Goal: Check status: Check status

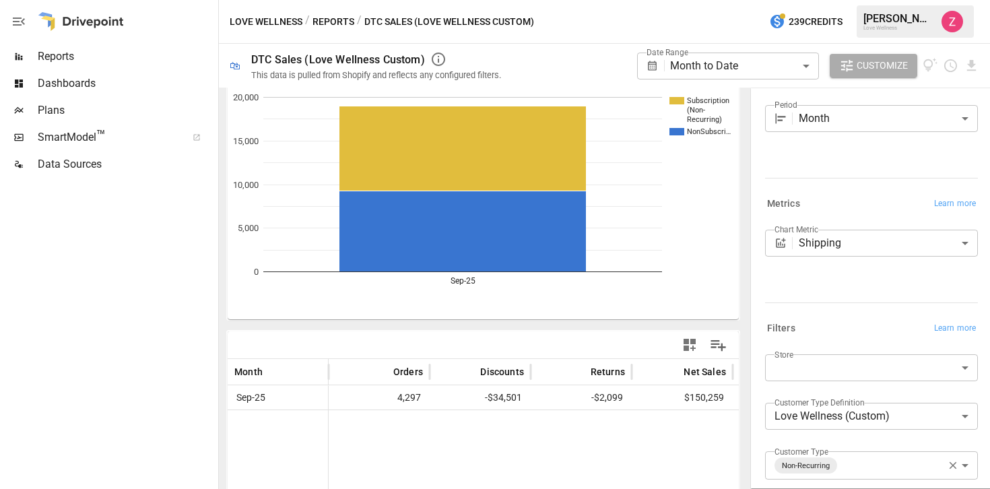
scroll to position [41, 0]
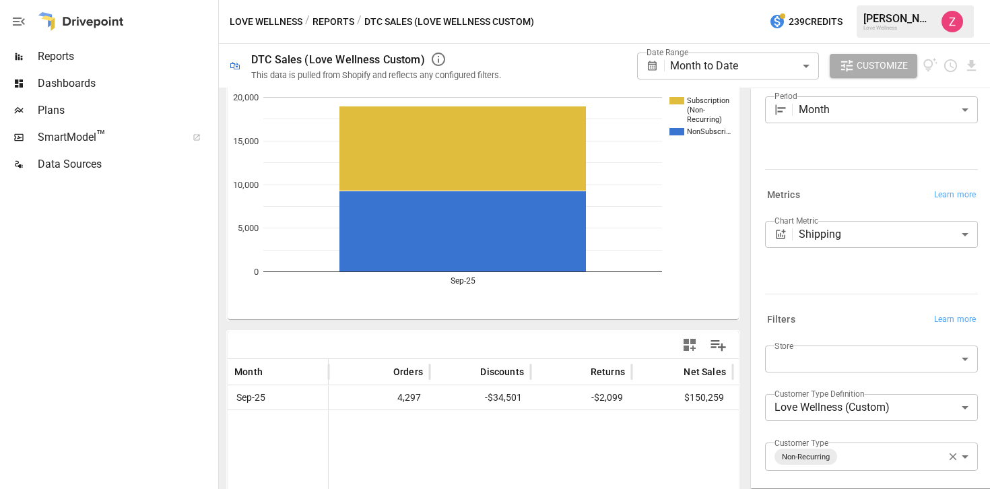
click at [654, 65] on icon at bounding box center [652, 66] width 12 height 12
click at [689, 0] on body "**********" at bounding box center [495, 0] width 990 height 0
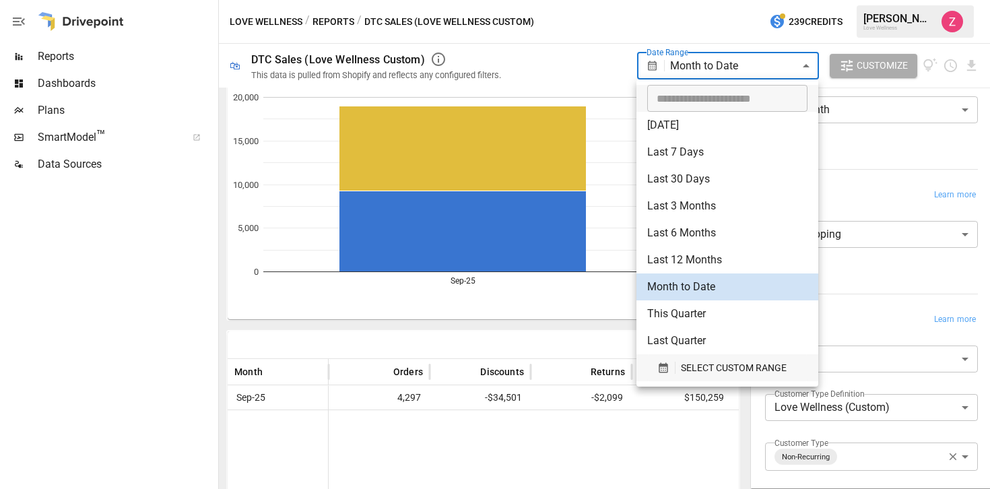
click at [663, 368] on icon "button" at bounding box center [662, 368] width 9 height 10
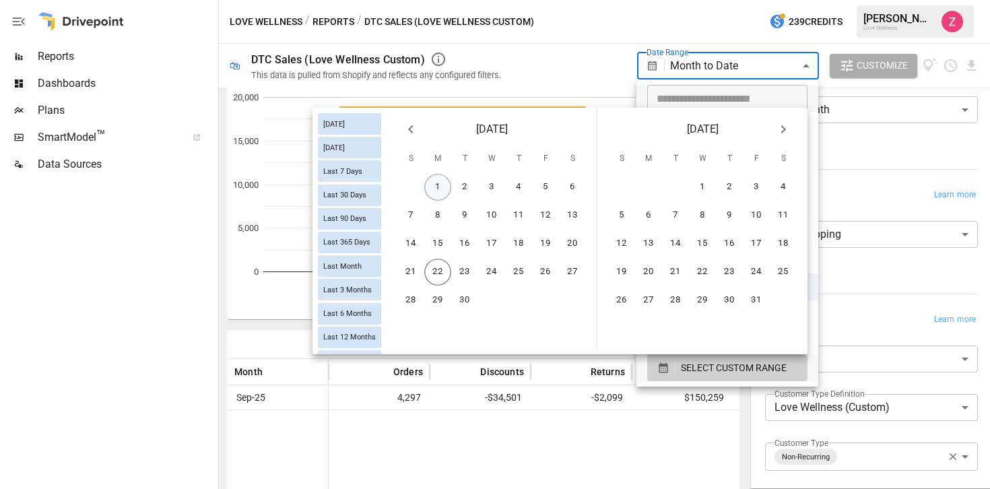
click at [444, 186] on button "1" at bounding box center [437, 187] width 27 height 27
click at [406, 277] on button "21" at bounding box center [410, 271] width 27 height 27
type input "******"
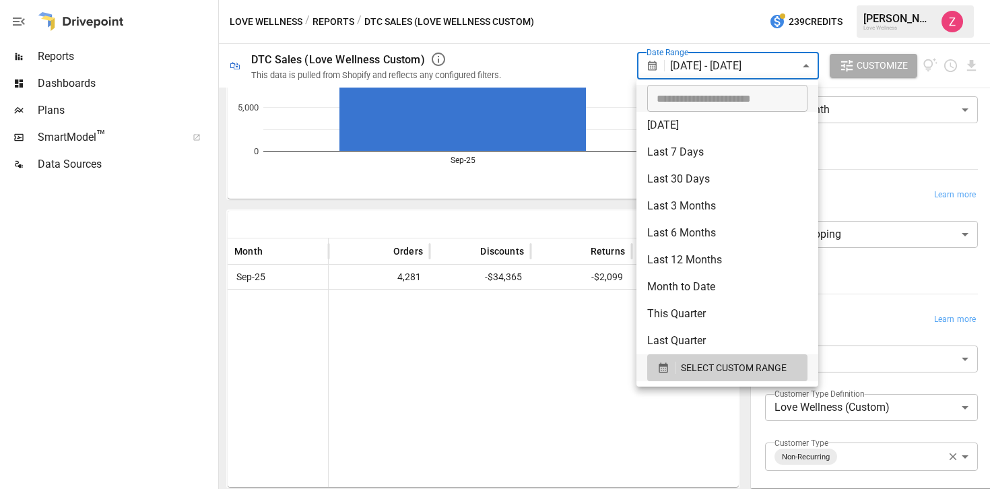
scroll to position [46, 0]
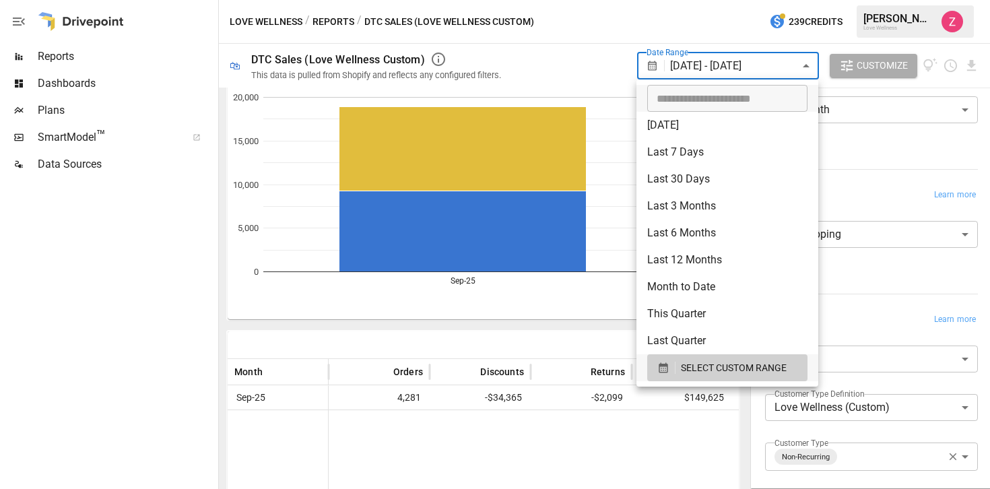
click at [102, 403] on div at bounding box center [495, 244] width 990 height 489
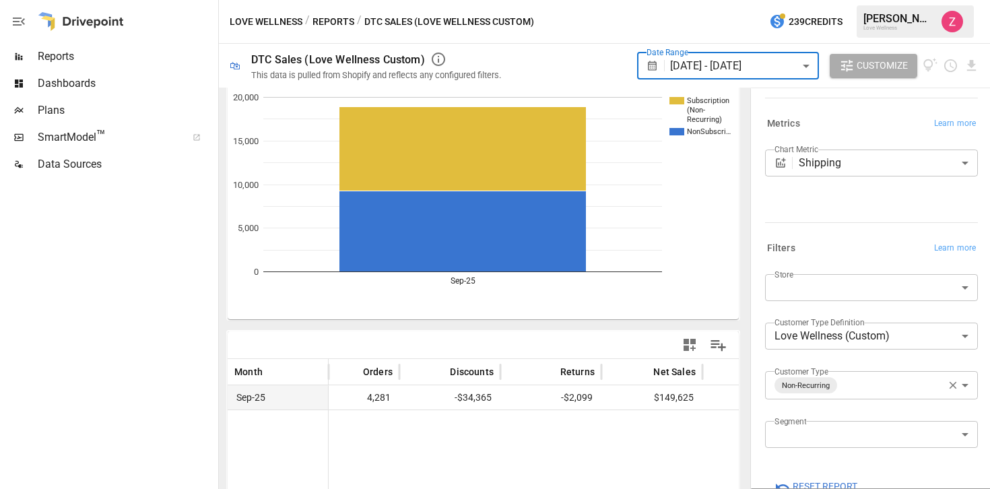
scroll to position [0, 95]
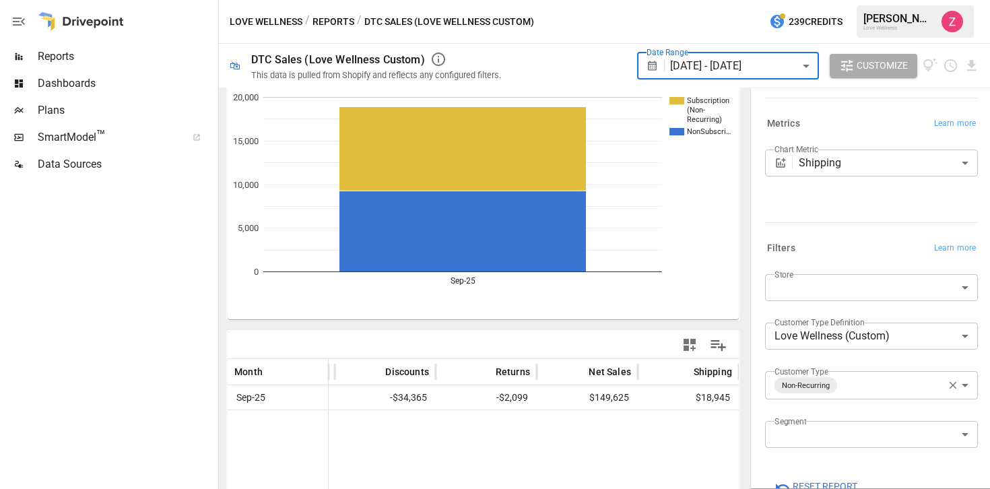
click at [810, 0] on body "**********" at bounding box center [495, 0] width 990 height 0
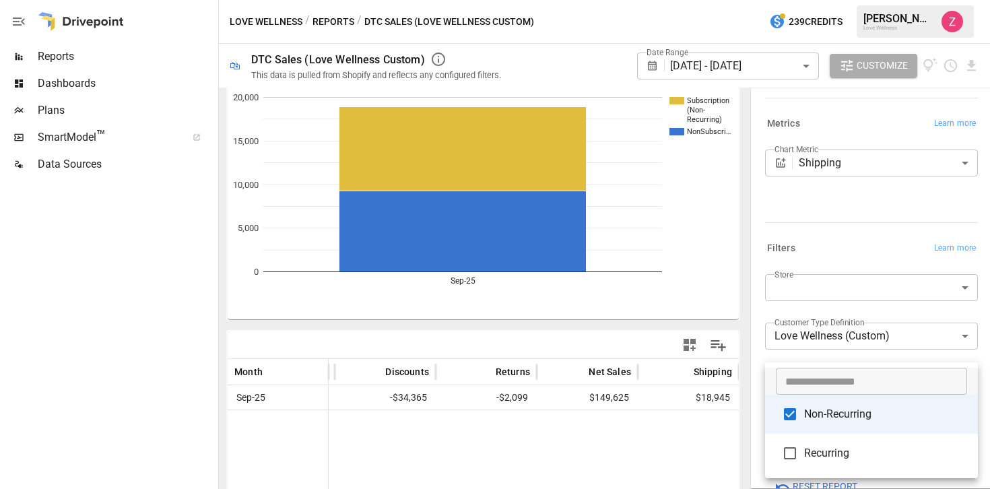
click at [812, 449] on span "Recurring" at bounding box center [885, 453] width 163 height 16
click at [817, 414] on span "Non-Recurring" at bounding box center [885, 414] width 163 height 16
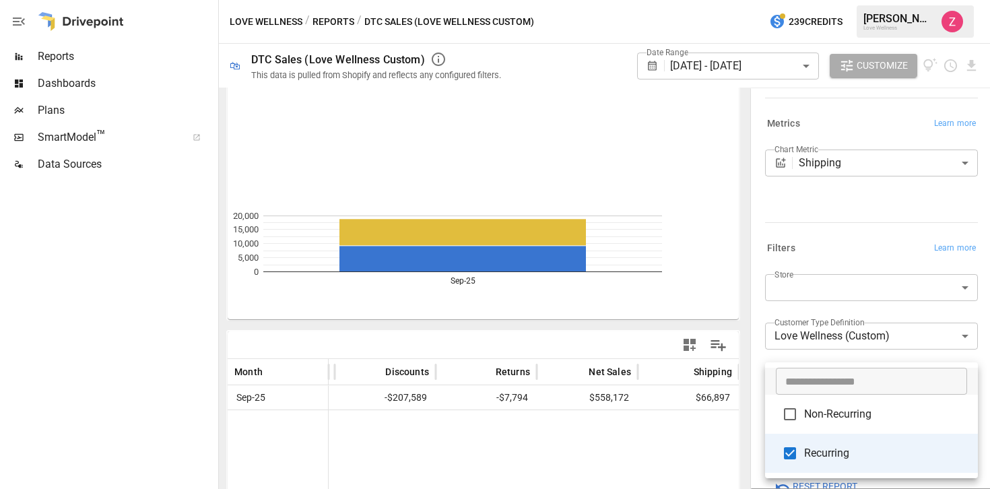
scroll to position [46, 0]
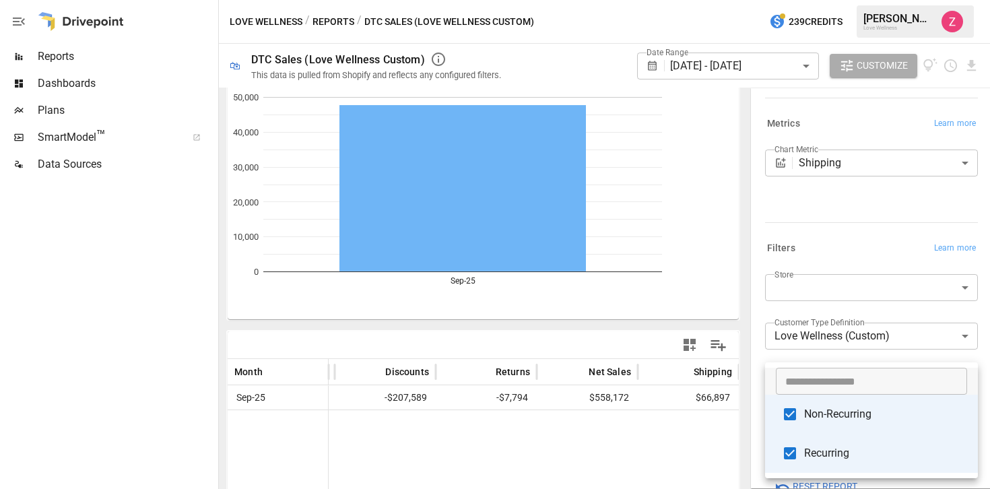
scroll to position [46, 0]
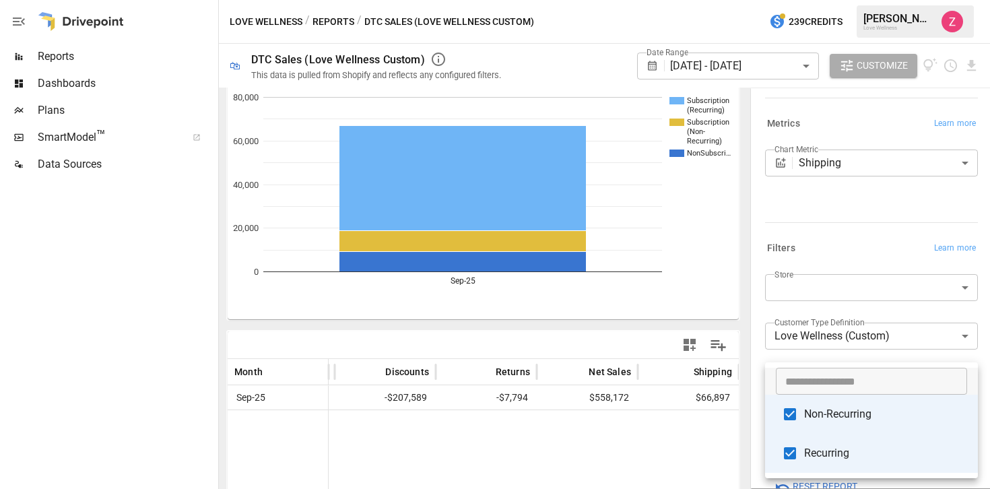
click at [814, 447] on span "Recurring" at bounding box center [885, 453] width 163 height 16
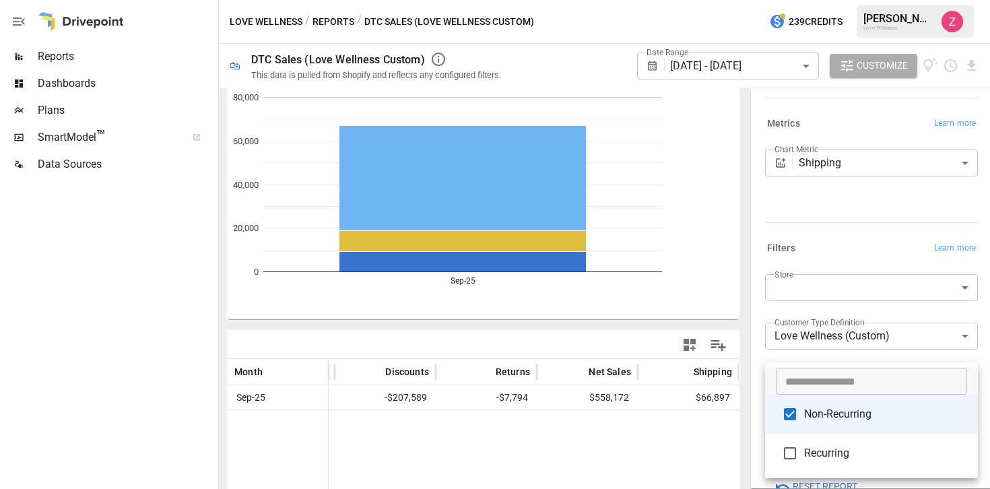
scroll to position [46, 0]
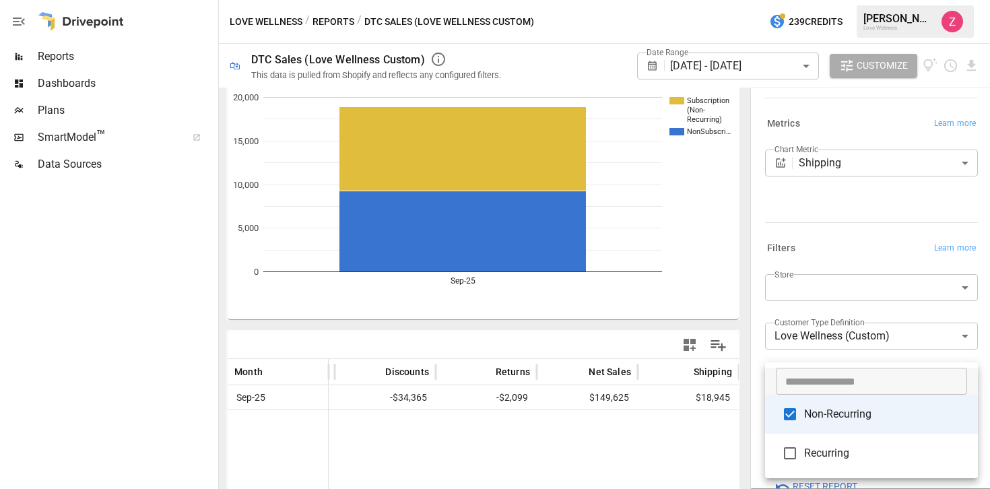
click at [820, 448] on span "Recurring" at bounding box center [885, 453] width 163 height 16
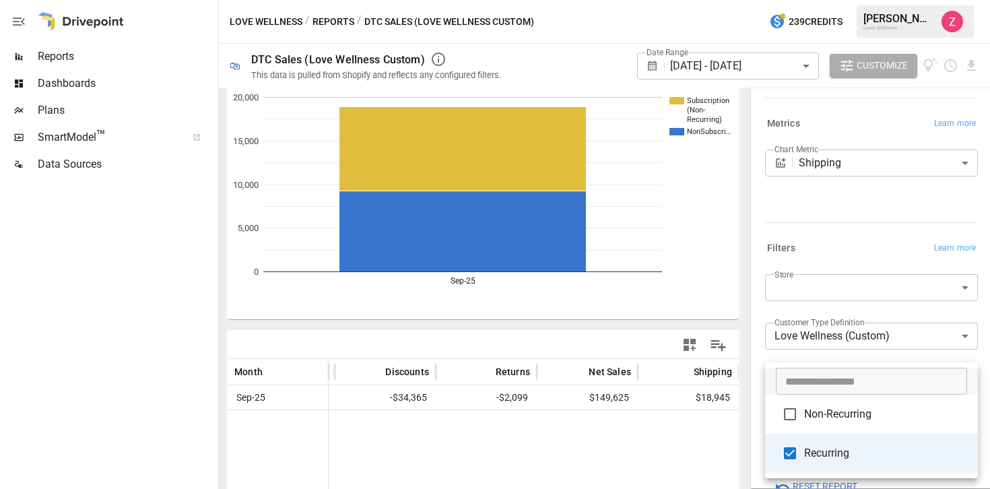
scroll to position [46, 0]
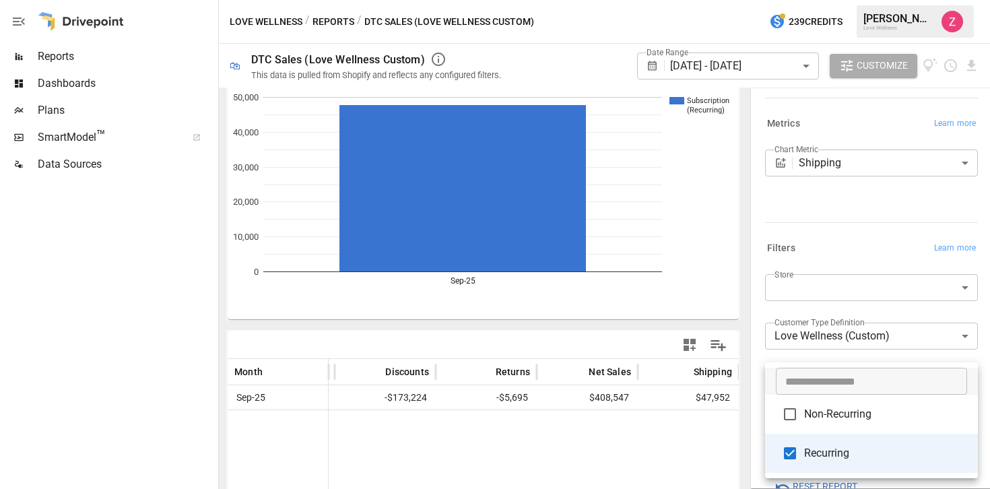
click at [818, 405] on li "Non-Recurring" at bounding box center [871, 413] width 213 height 39
type input "**********"
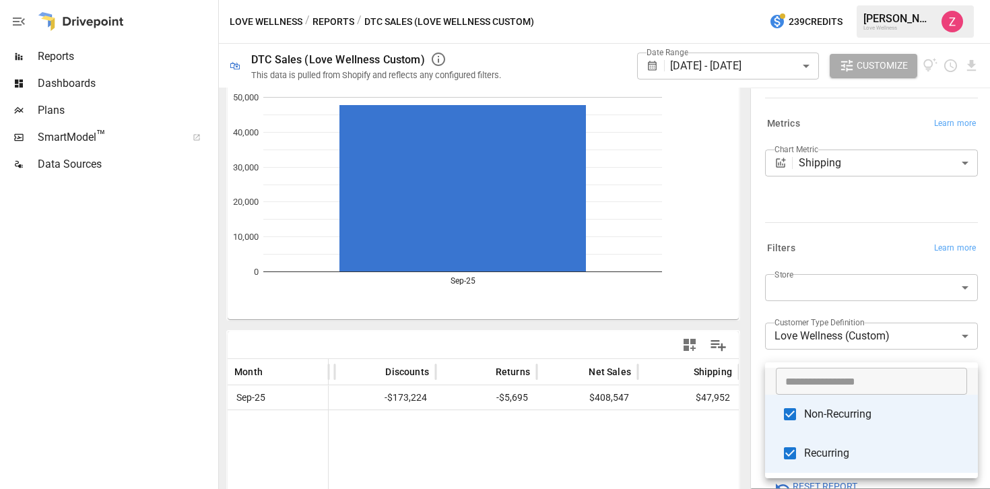
scroll to position [46, 0]
